Goal: Task Accomplishment & Management: Manage account settings

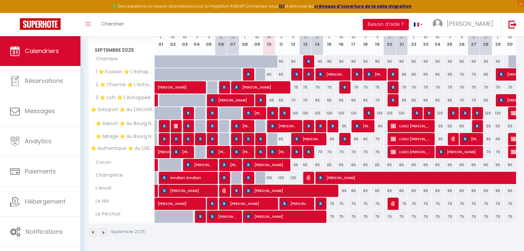
click at [275, 140] on div "65" at bounding box center [281, 139] width 12 height 12
type input "65"
select select "1"
type input "Jeu 11 Septembre 2025"
type input "Ven 12 Septembre 2025"
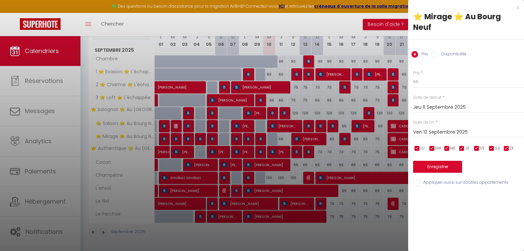
click at [444, 51] on label "Disponibilité" at bounding box center [452, 54] width 28 height 7
click at [438, 51] on input "Disponibilité" at bounding box center [434, 54] width 7 height 7
radio input "true"
radio input "false"
click at [435, 161] on button "Enregistrer" at bounding box center [437, 167] width 49 height 12
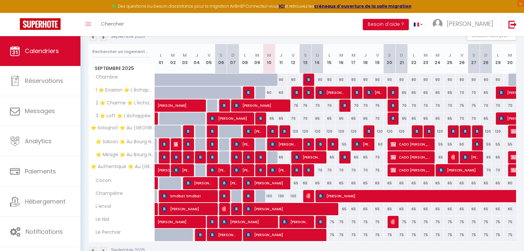
scroll to position [63, 0]
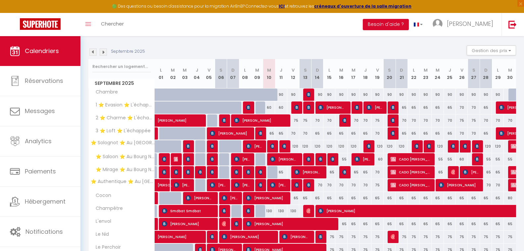
click at [274, 172] on div at bounding box center [273, 172] width 12 height 13
select select "1"
type input "Mer 10 Septembre 2025"
type input "Jeu 11 Septembre 2025"
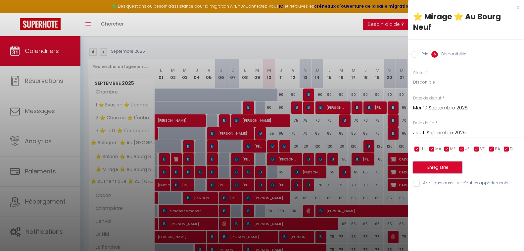
click at [435, 161] on button "Enregistrer" at bounding box center [437, 167] width 49 height 12
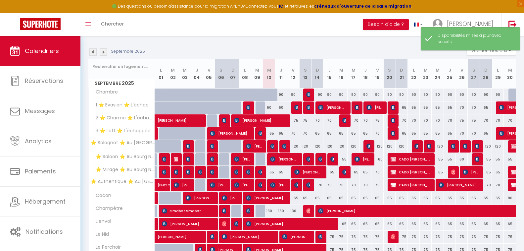
scroll to position [96, 0]
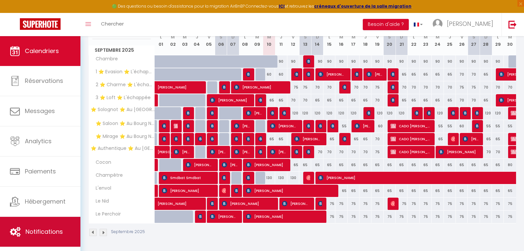
click at [49, 227] on link "Notifications" at bounding box center [40, 231] width 80 height 30
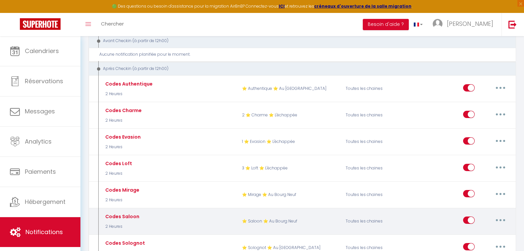
scroll to position [397, 0]
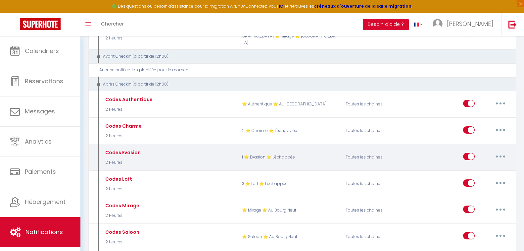
click at [467, 153] on input "checkbox" at bounding box center [469, 158] width 12 height 10
checkbox input "false"
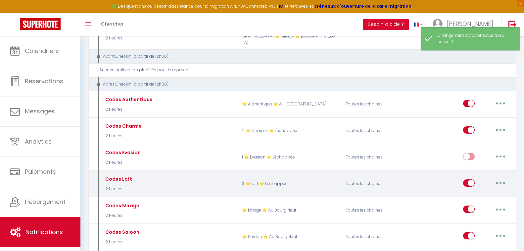
click at [470, 179] on input "checkbox" at bounding box center [469, 184] width 12 height 10
checkbox input "false"
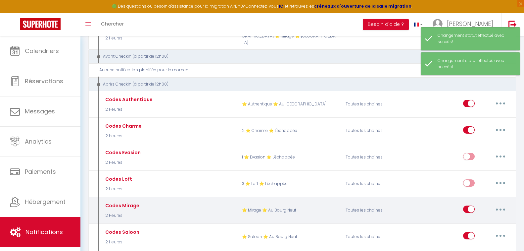
click at [469, 205] on input "checkbox" at bounding box center [469, 210] width 12 height 10
checkbox input "false"
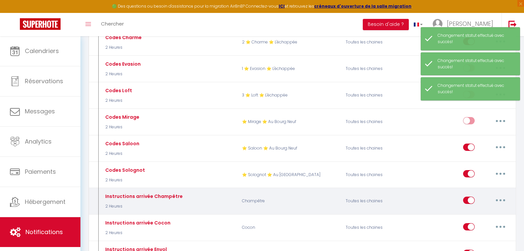
scroll to position [496, 0]
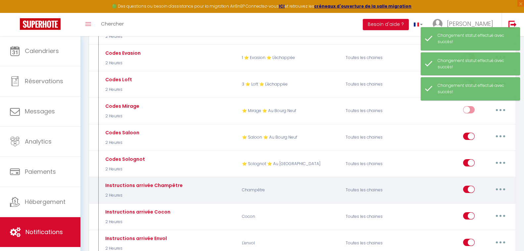
click at [468, 185] on input "checkbox" at bounding box center [469, 190] width 12 height 10
checkbox input "false"
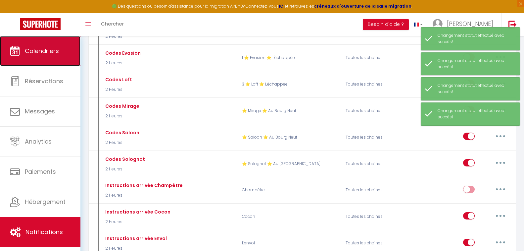
click at [67, 48] on link "Calendriers" at bounding box center [40, 51] width 80 height 30
